Goal: Obtain resource: Download file/media

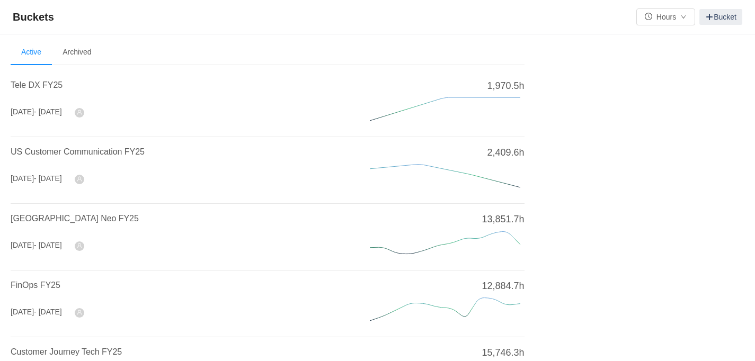
scroll to position [176, 0]
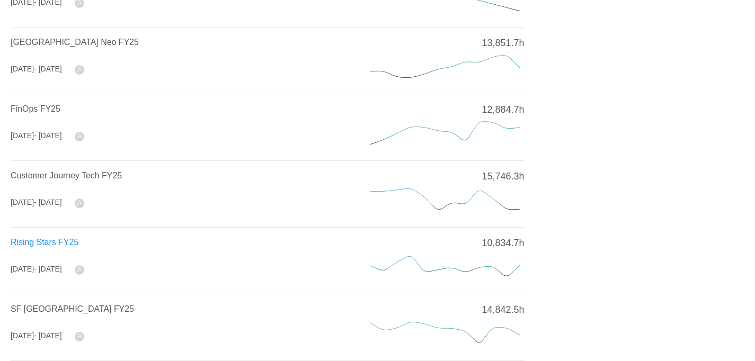
click at [41, 240] on span "Rising Stars FY25" at bounding box center [45, 242] width 68 height 9
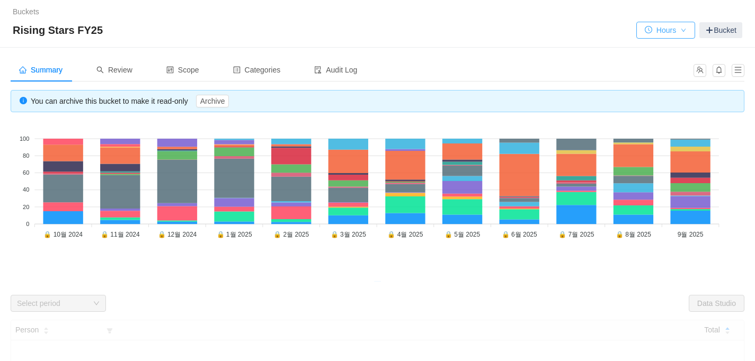
click at [683, 34] on button "Hours" at bounding box center [665, 30] width 59 height 17
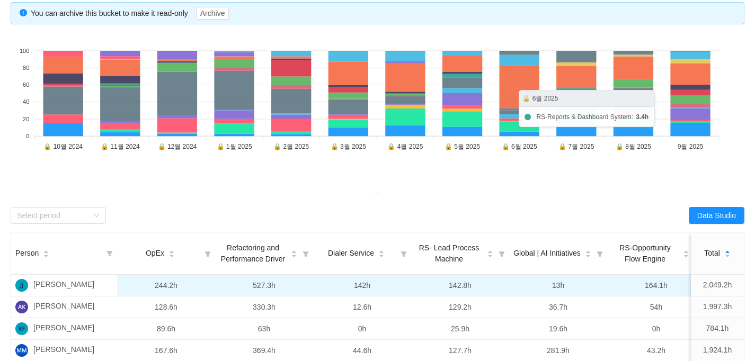
scroll to position [176, 0]
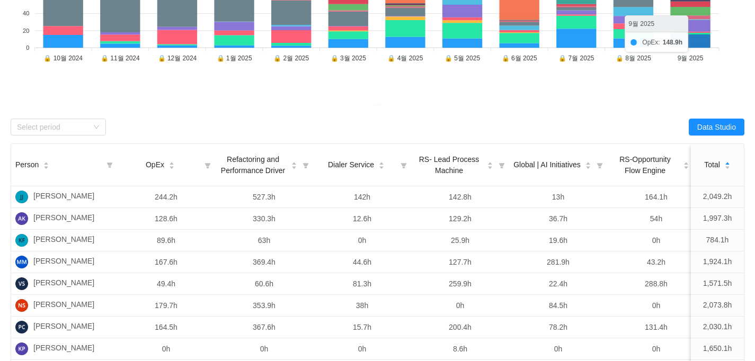
click at [688, 44] on icon at bounding box center [690, 40] width 40 height 13
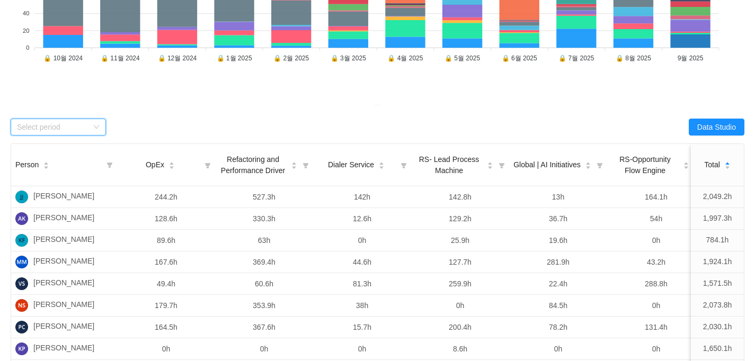
click at [100, 125] on div "Select period" at bounding box center [58, 127] width 95 height 17
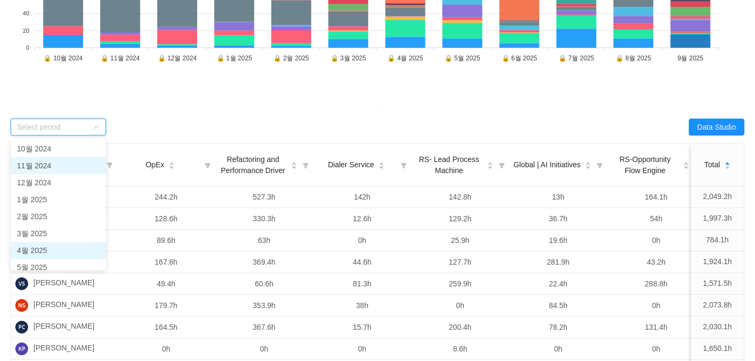
scroll to position [75, 0]
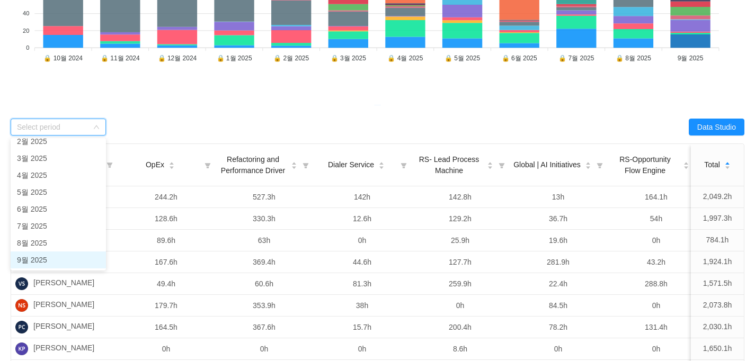
click at [41, 260] on li "9월 2025" at bounding box center [58, 260] width 95 height 17
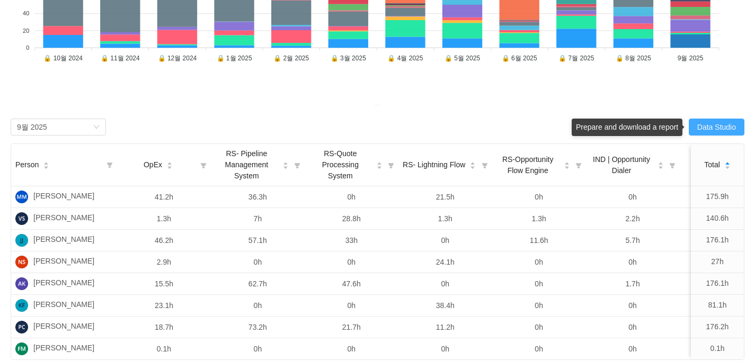
click at [708, 126] on button "Data Studio" at bounding box center [717, 127] width 56 height 17
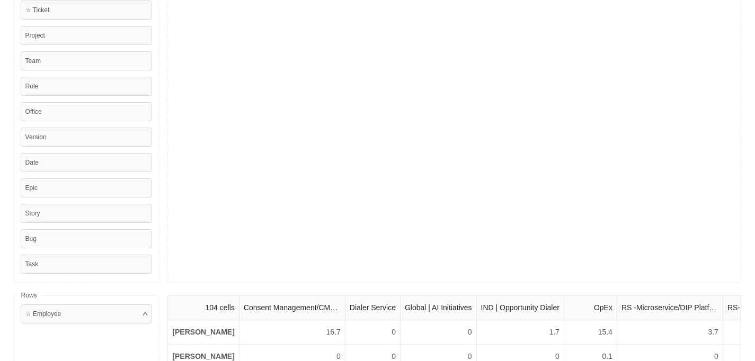
scroll to position [0, 0]
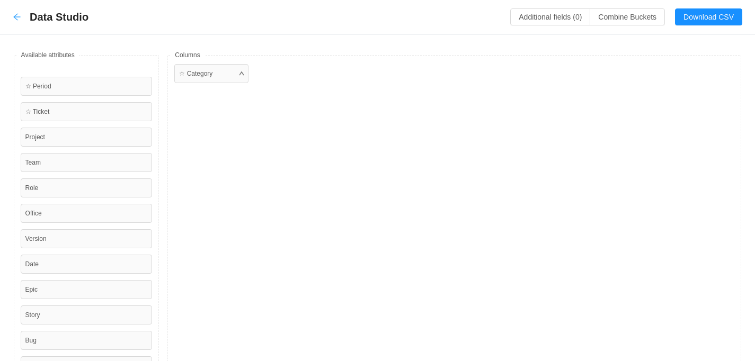
click at [19, 14] on icon "icon: arrow-left" at bounding box center [17, 17] width 8 height 8
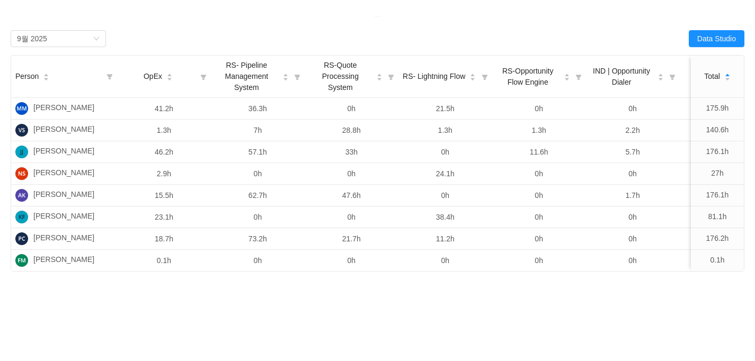
scroll to position [88, 0]
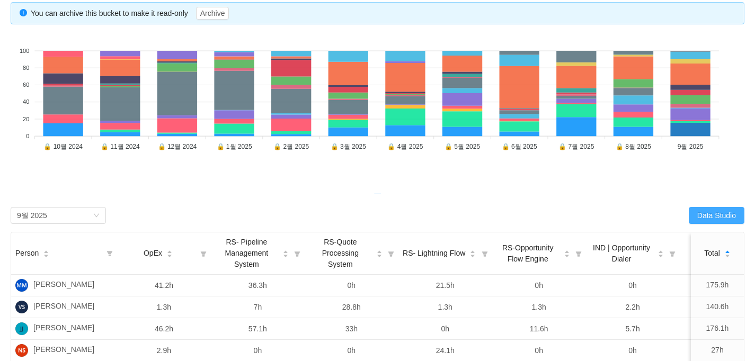
click at [707, 210] on button "Data Studio" at bounding box center [717, 215] width 56 height 17
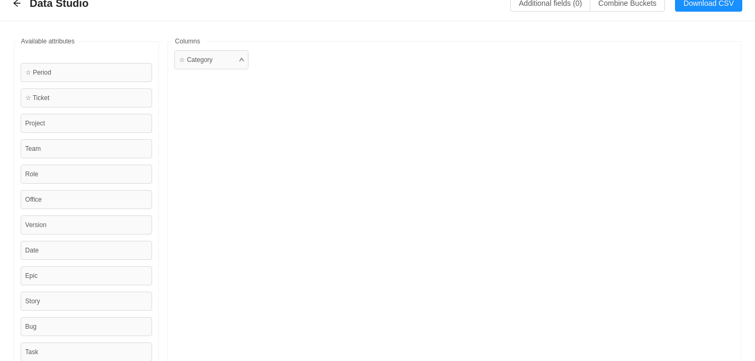
scroll to position [0, 0]
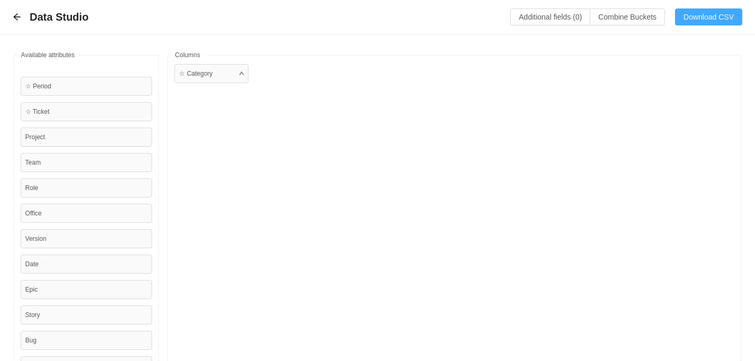
click at [701, 13] on button "Download CSV" at bounding box center [708, 16] width 67 height 17
